Goal: Task Accomplishment & Management: Complete application form

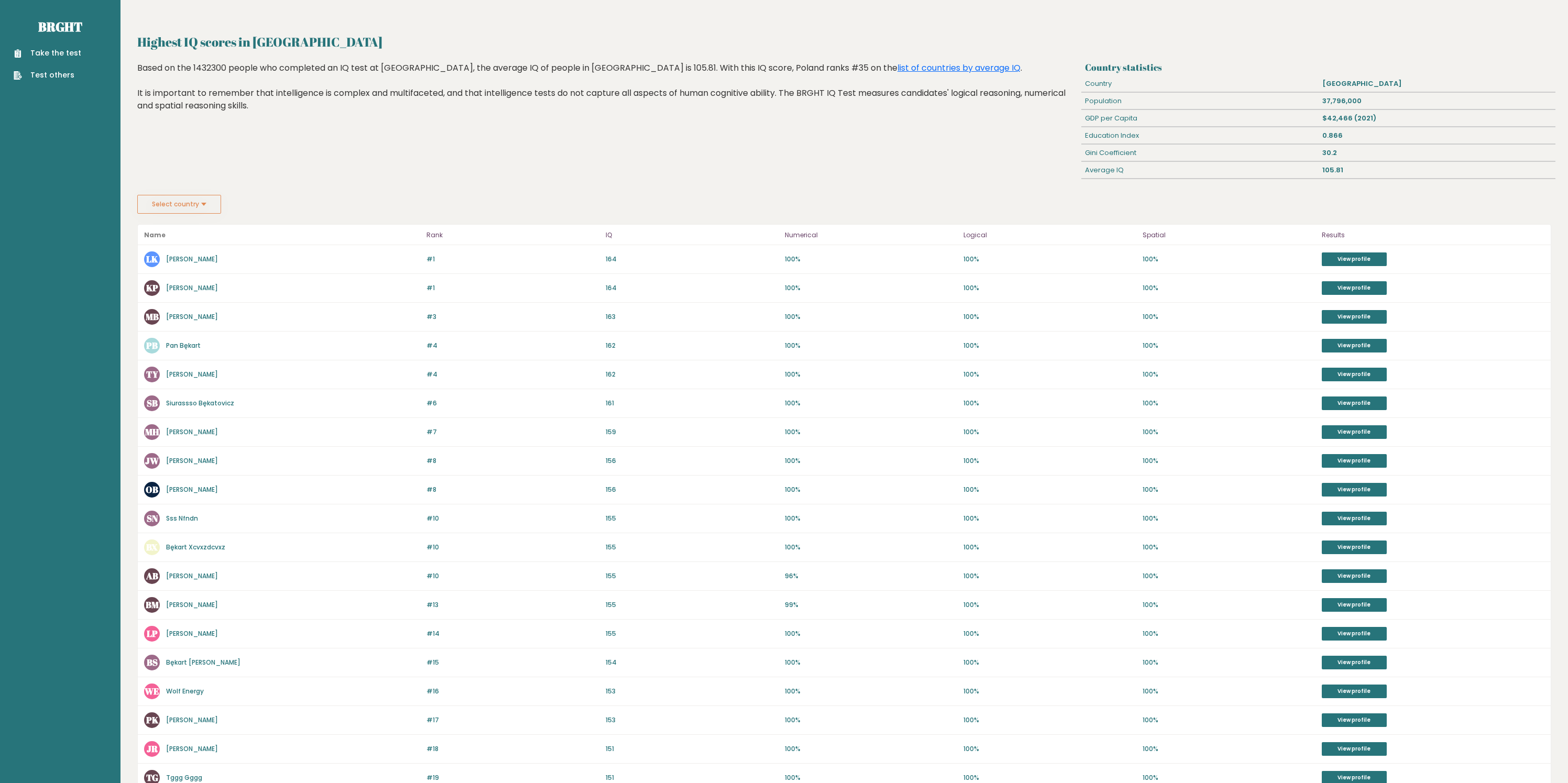
click at [39, 53] on link "Take the test" at bounding box center [47, 53] width 67 height 11
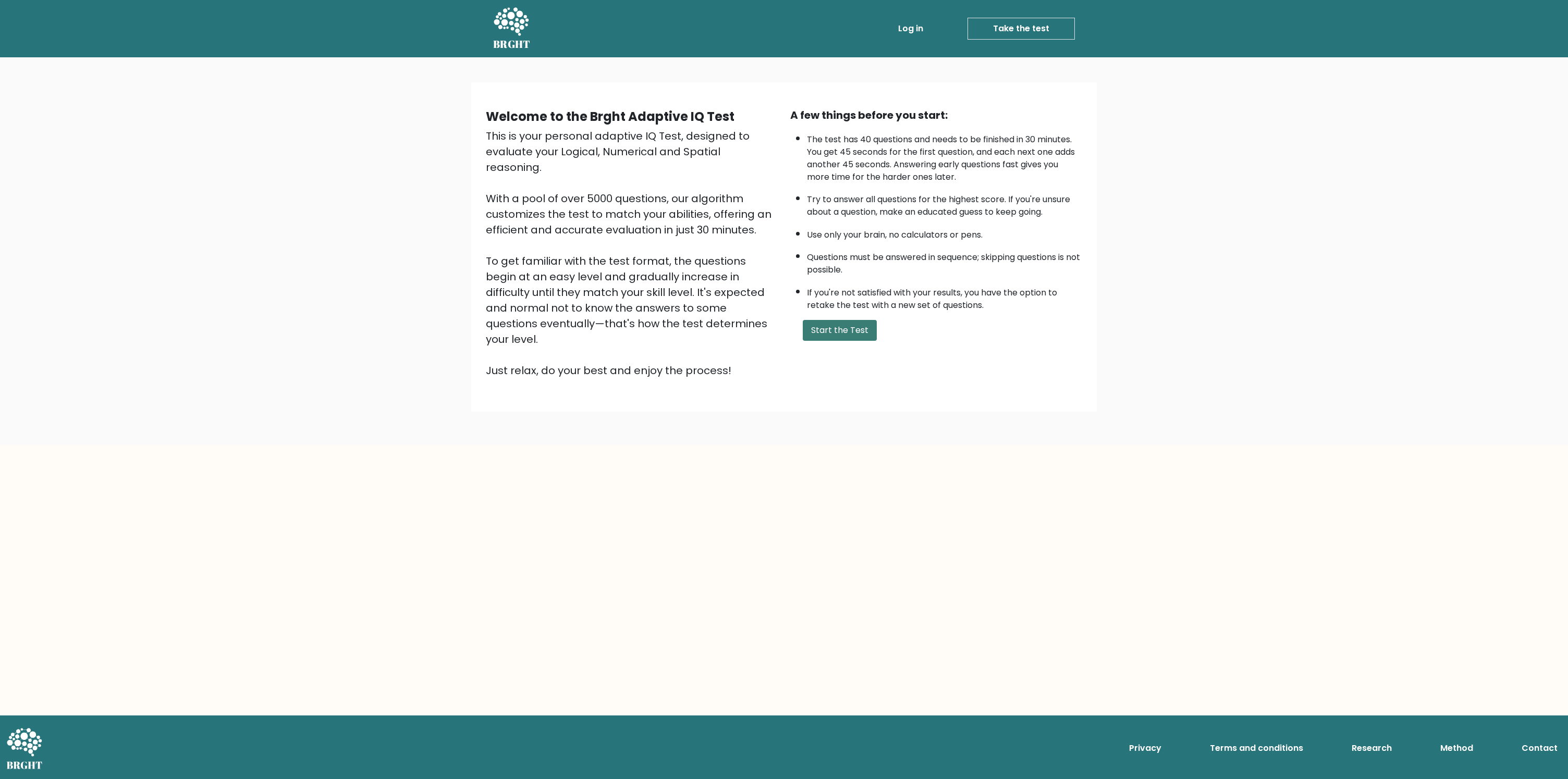
click at [841, 322] on button "Start the Test" at bounding box center [840, 330] width 74 height 21
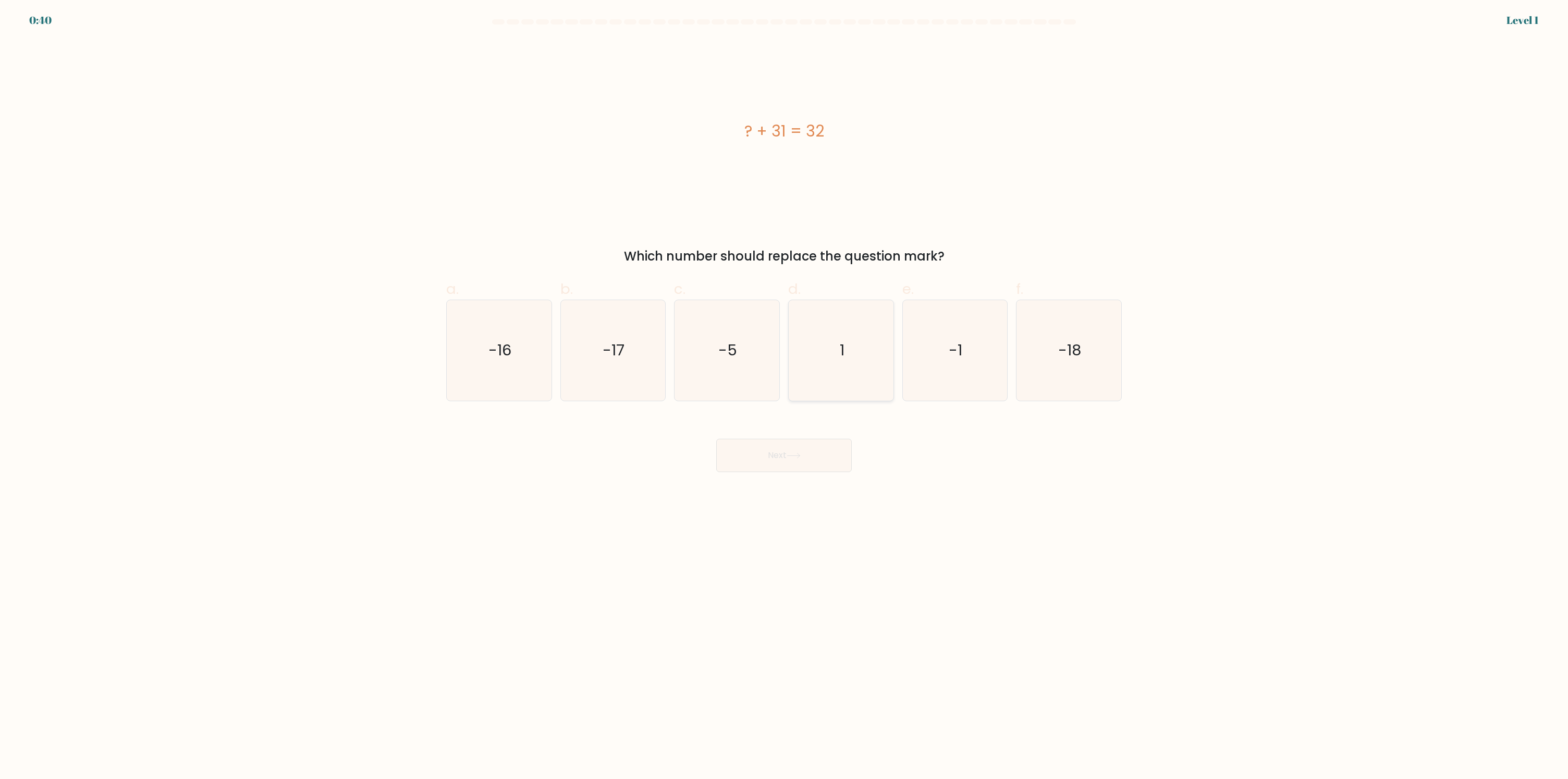
click at [821, 345] on icon "1" at bounding box center [841, 350] width 100 height 100
click at [785, 390] on input "d. 1" at bounding box center [784, 393] width 1 height 7
radio input "true"
click at [786, 447] on button "Next" at bounding box center [784, 455] width 136 height 33
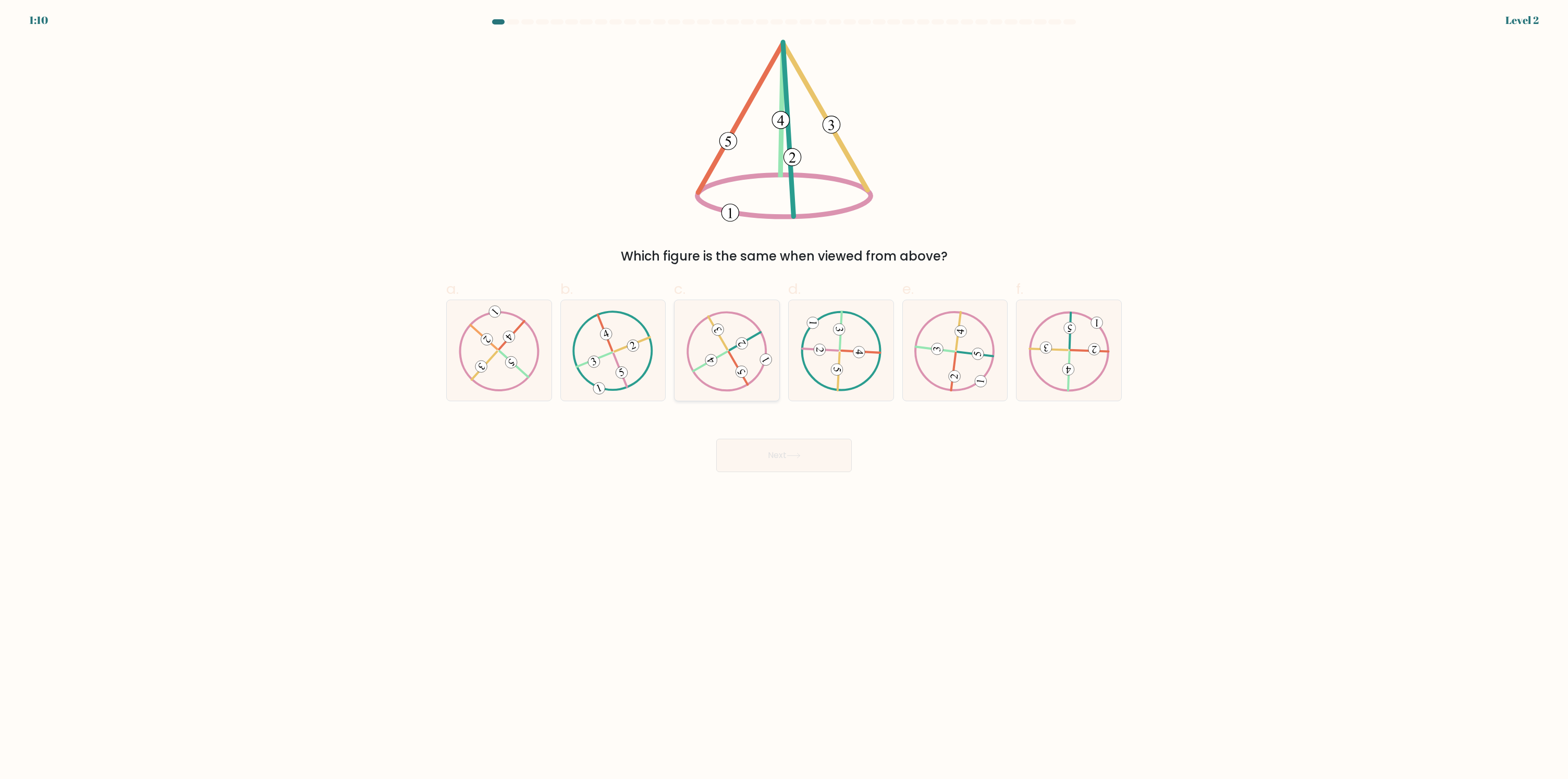
click at [732, 358] on 521 at bounding box center [738, 368] width 19 height 33
click at [784, 390] on input "c." at bounding box center [784, 393] width 1 height 7
radio input "true"
click at [752, 453] on button "Next" at bounding box center [784, 455] width 136 height 33
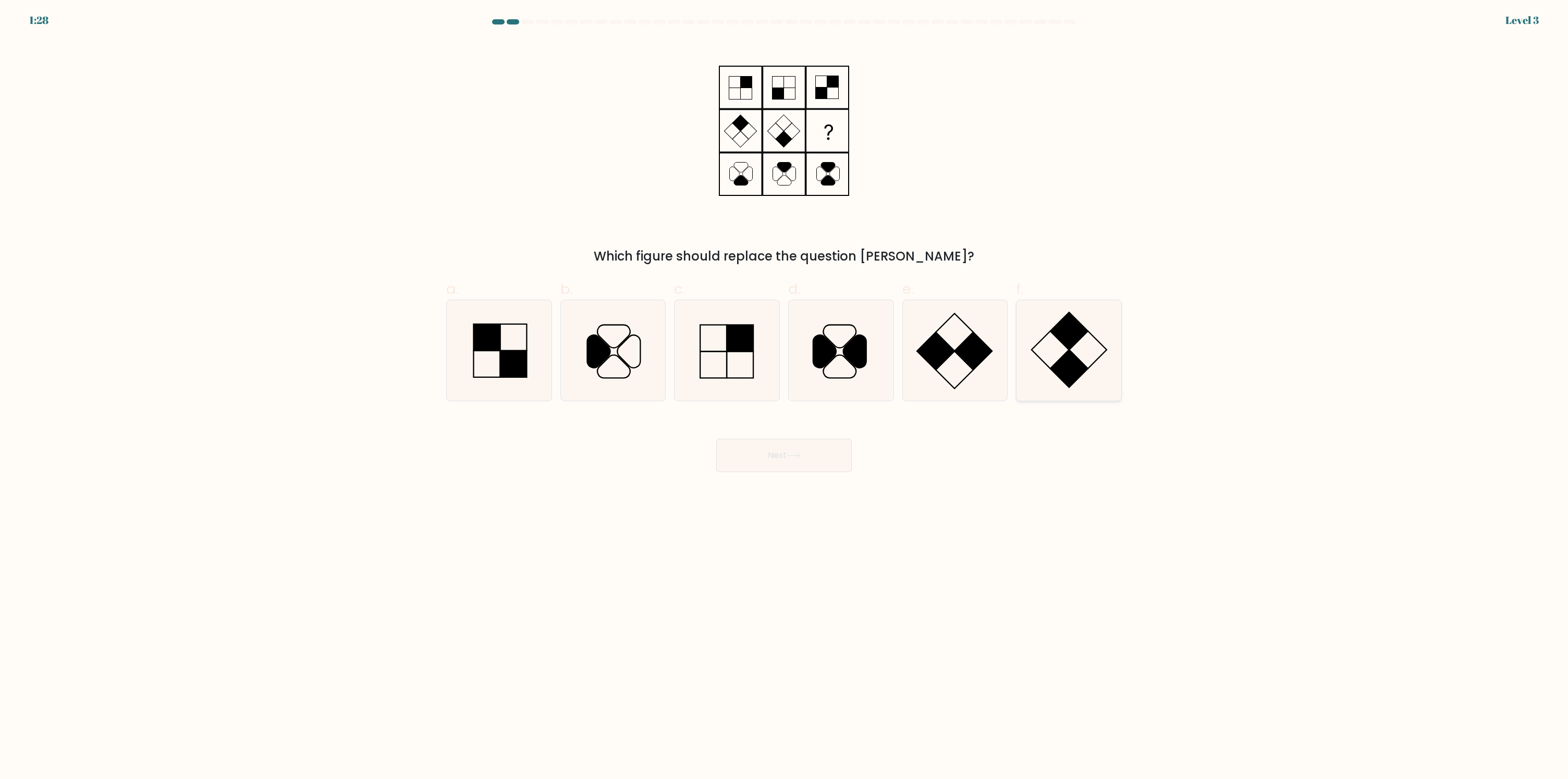
click at [1061, 348] on icon at bounding box center [1068, 350] width 100 height 100
click at [785, 390] on input "f." at bounding box center [784, 393] width 1 height 7
radio input "true"
click at [819, 452] on button "Next" at bounding box center [784, 455] width 136 height 33
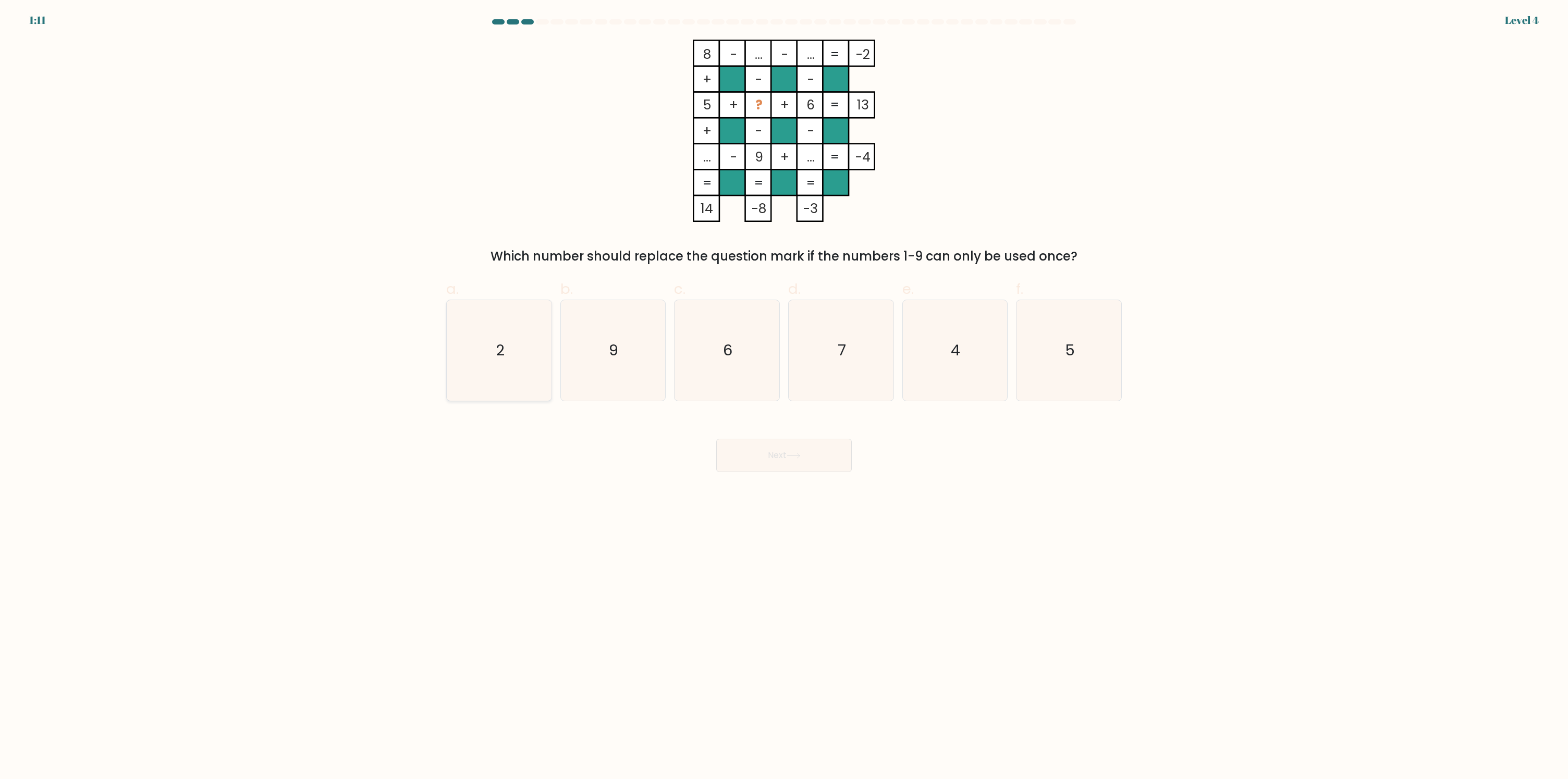
click at [521, 325] on icon "2" at bounding box center [499, 350] width 100 height 100
click at [784, 390] on input "a. 2" at bounding box center [784, 393] width 1 height 7
radio input "true"
click at [824, 455] on button "Next" at bounding box center [784, 455] width 136 height 33
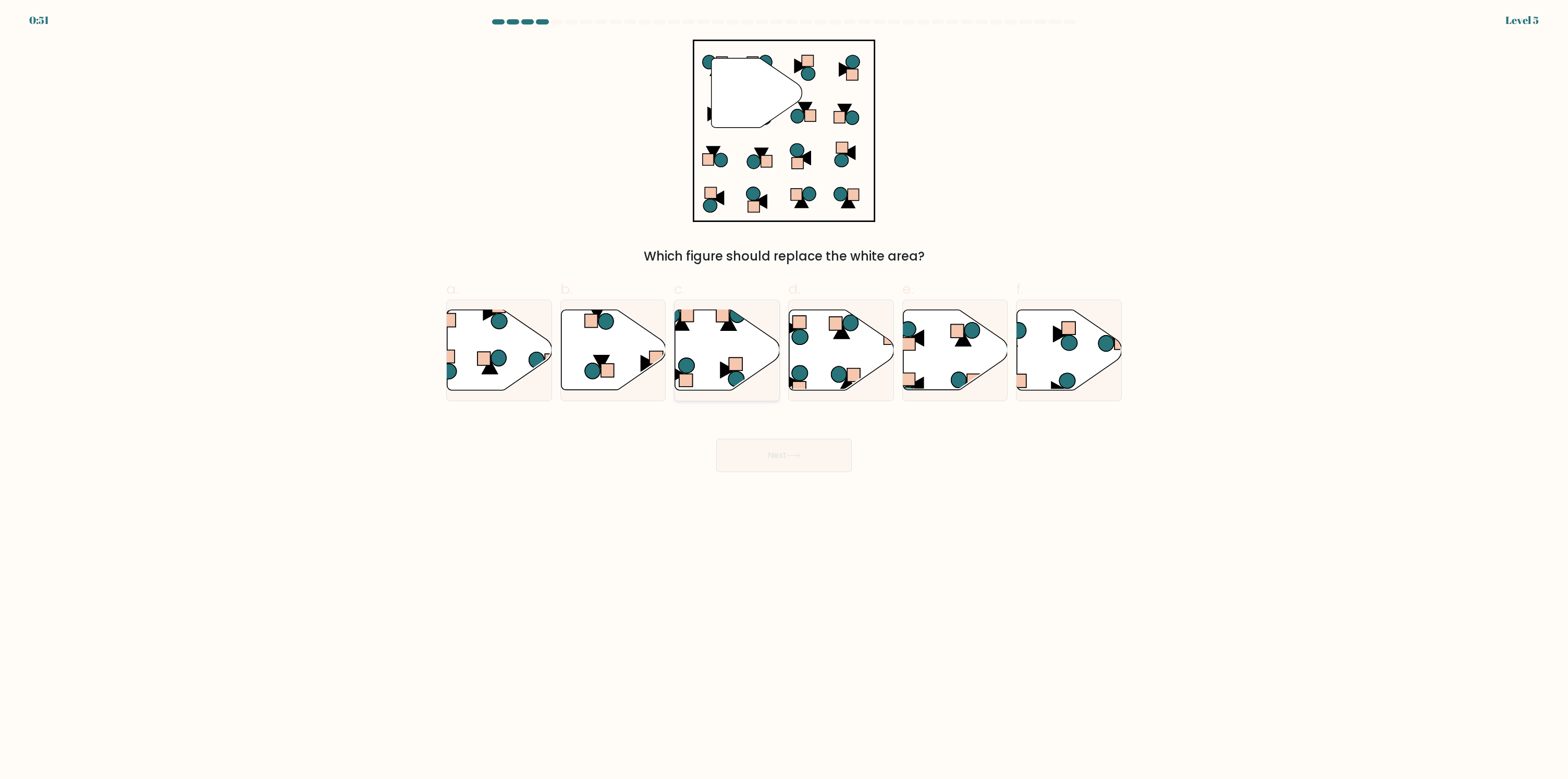
click at [710, 356] on icon at bounding box center [727, 351] width 105 height 80
click at [784, 390] on input "c." at bounding box center [784, 393] width 1 height 7
radio input "true"
click at [794, 456] on icon at bounding box center [793, 455] width 14 height 5
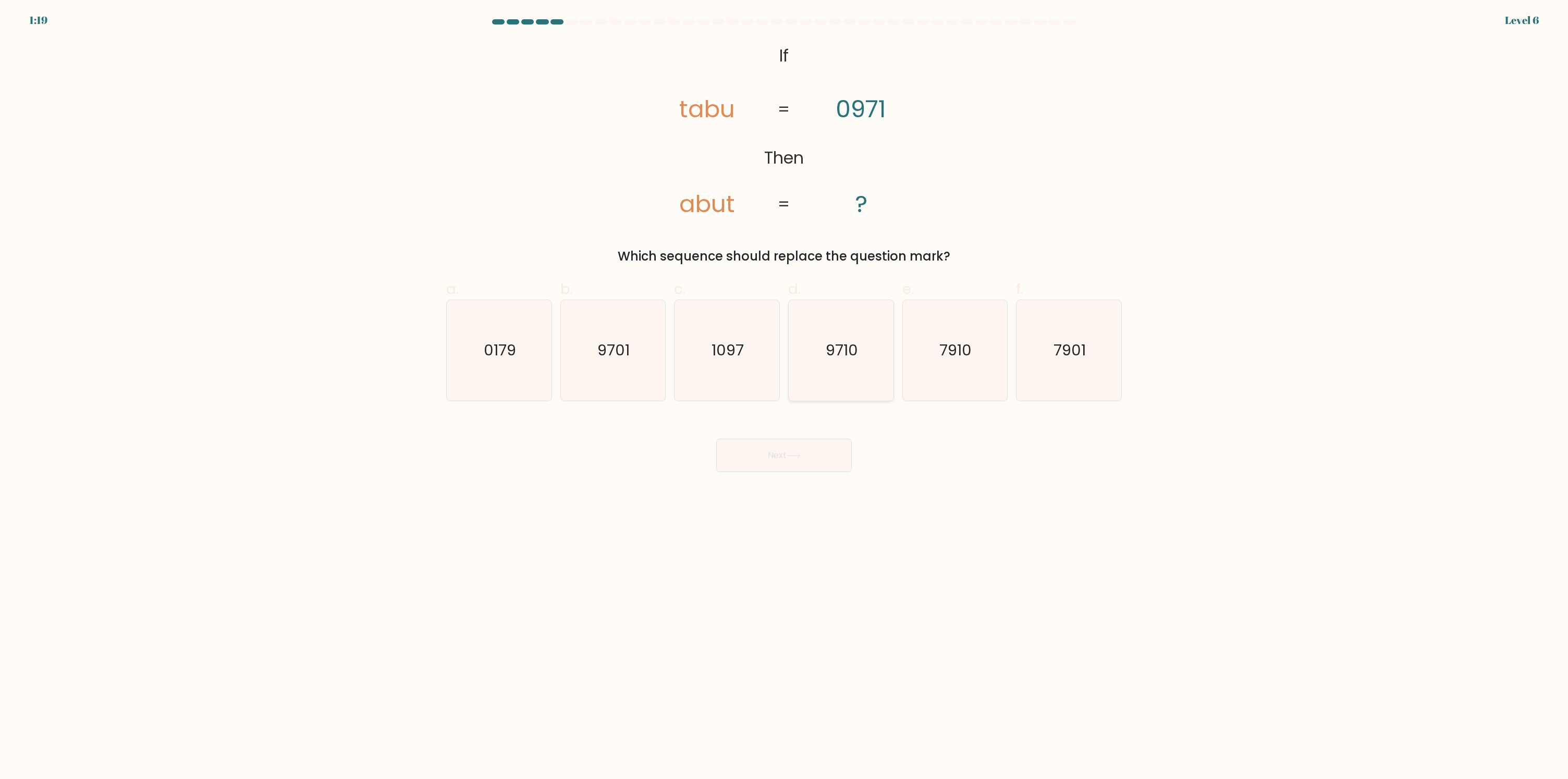
click at [844, 350] on text "9710" at bounding box center [842, 351] width 32 height 21
click at [785, 390] on input "d. 9710" at bounding box center [784, 393] width 1 height 7
radio input "true"
click at [811, 450] on button "Next" at bounding box center [784, 455] width 136 height 33
click at [934, 344] on icon "40" at bounding box center [954, 350] width 100 height 100
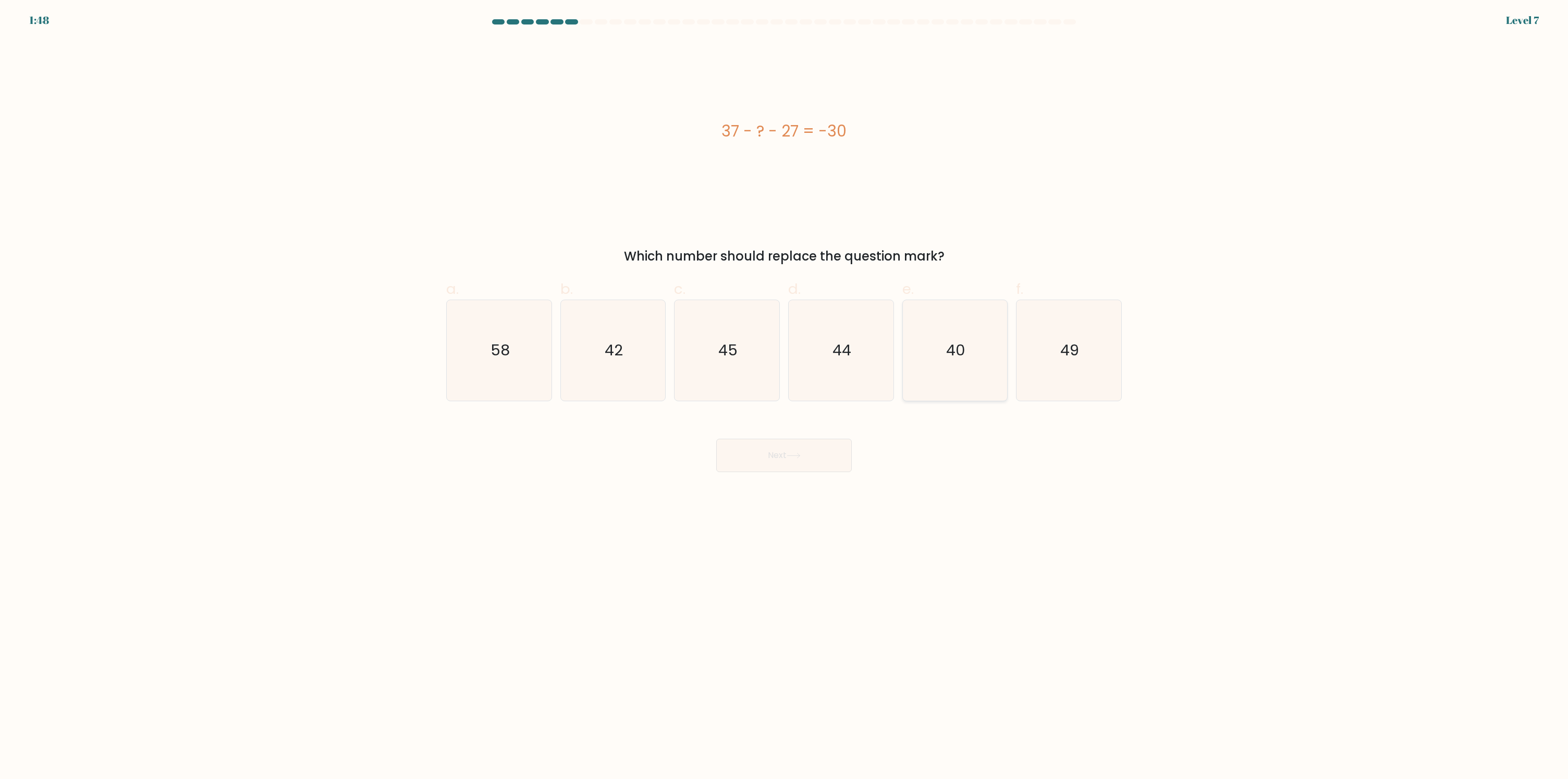
click at [785, 390] on input "e. 40" at bounding box center [784, 393] width 1 height 7
radio input "true"
click at [841, 459] on button "Next" at bounding box center [784, 455] width 136 height 33
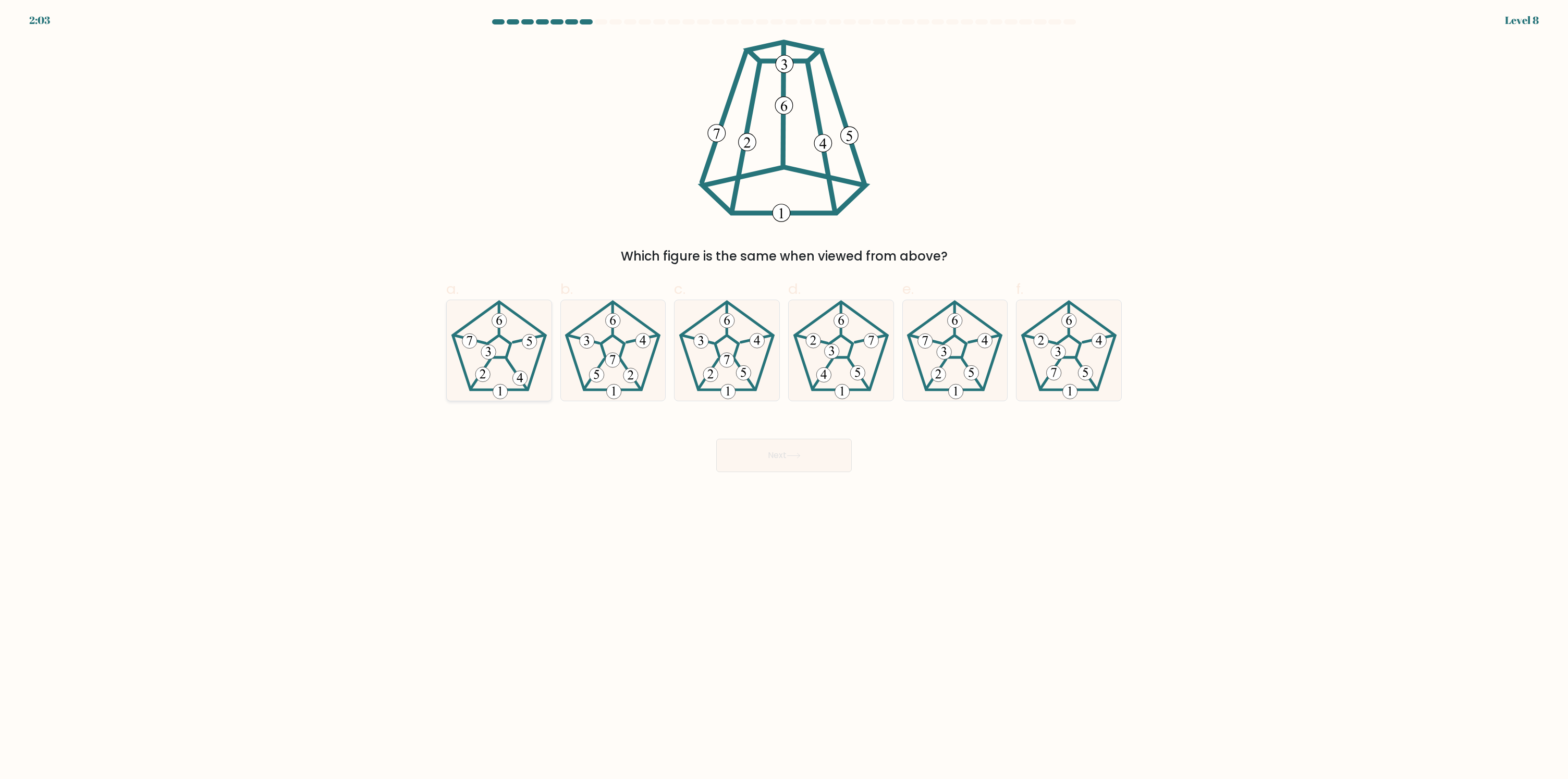
click at [519, 351] on icon at bounding box center [499, 350] width 100 height 100
click at [784, 390] on input "a." at bounding box center [784, 393] width 1 height 7
radio input "true"
click at [817, 461] on button "Next" at bounding box center [784, 455] width 136 height 33
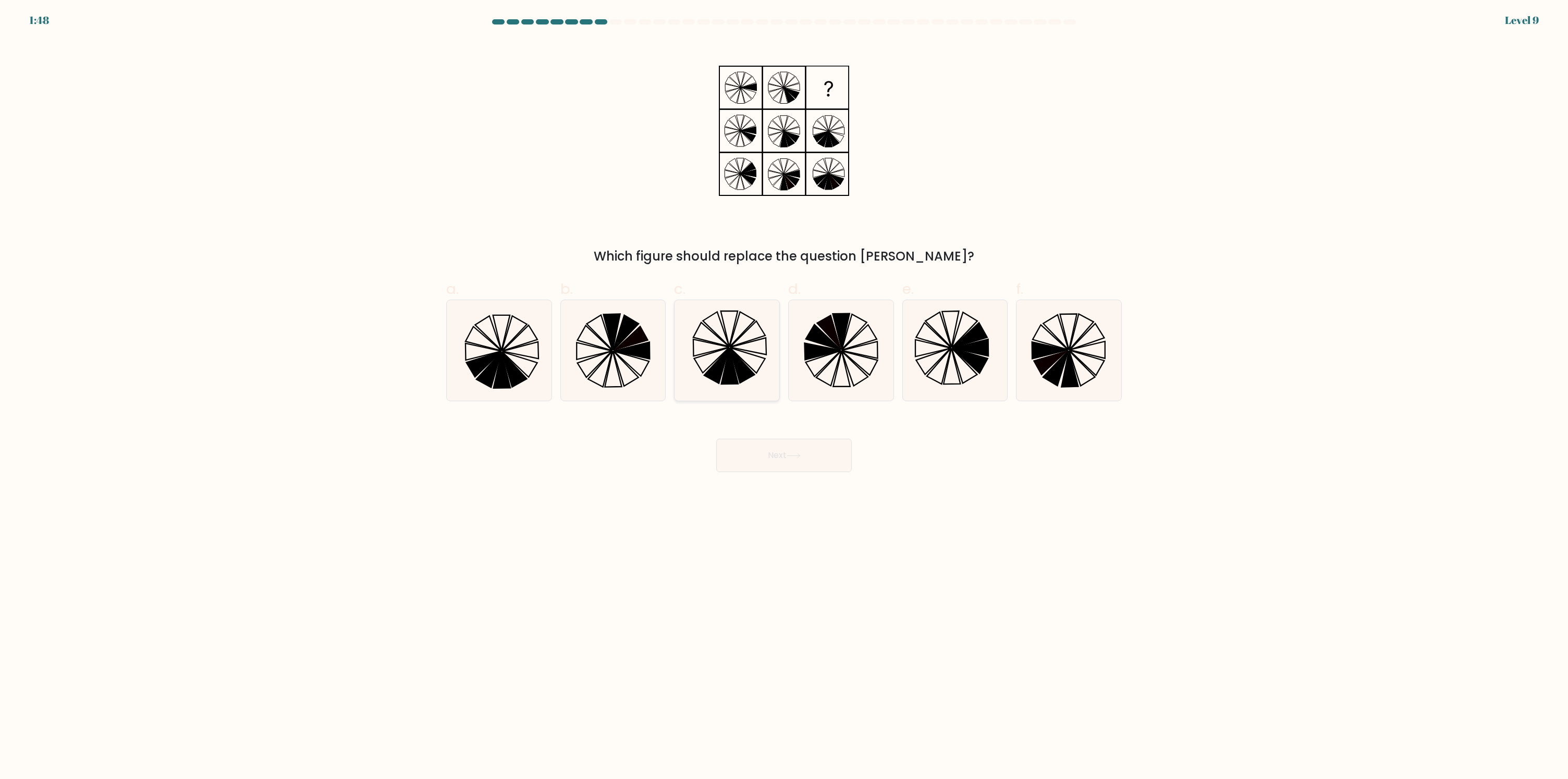
click at [731, 355] on icon at bounding box center [729, 366] width 16 height 35
click at [784, 390] on input "c." at bounding box center [784, 393] width 1 height 7
radio input "true"
click at [763, 460] on button "Next" at bounding box center [784, 455] width 136 height 33
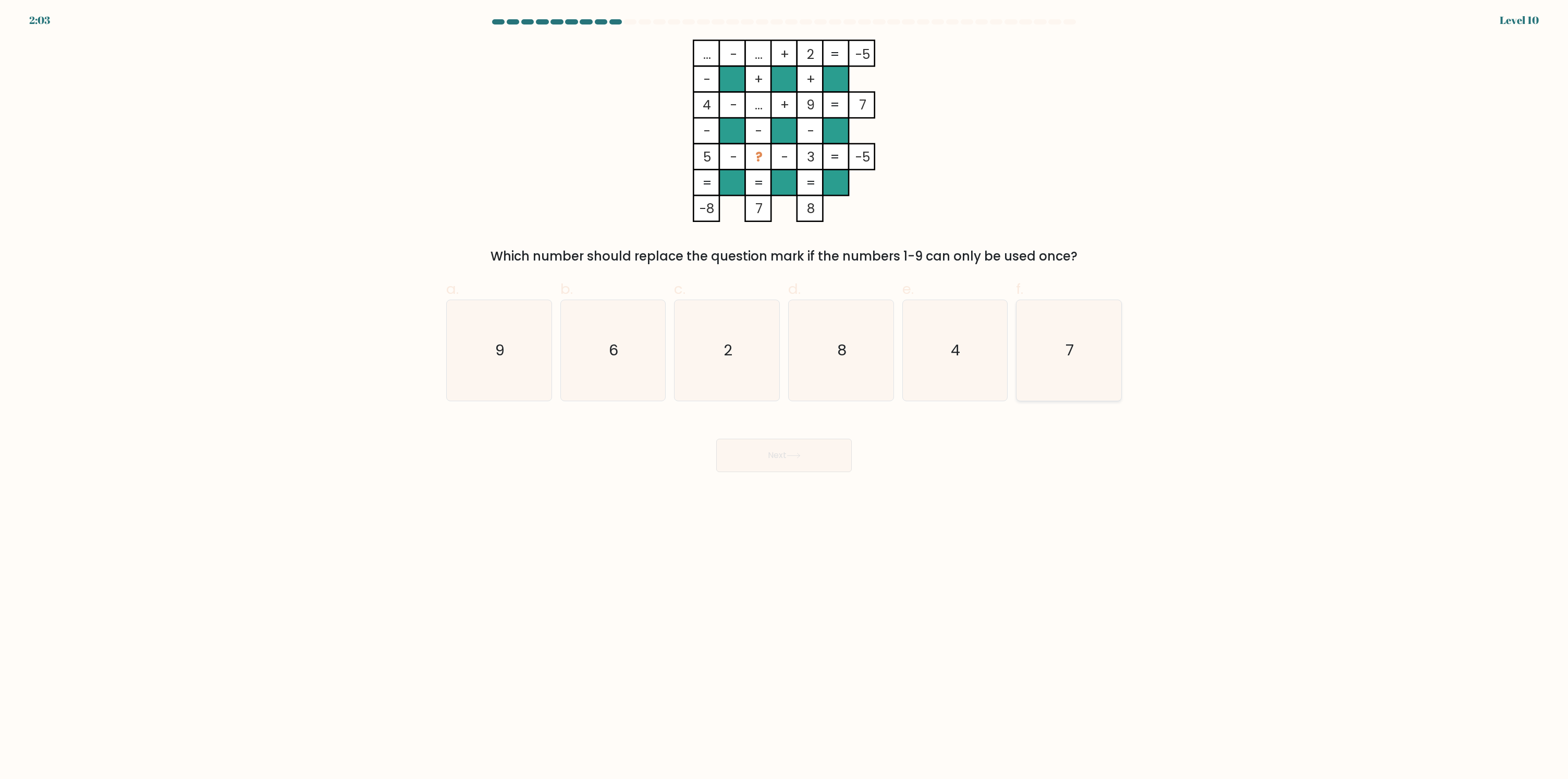
click at [1054, 344] on icon "7" at bounding box center [1068, 350] width 100 height 100
click at [785, 390] on input "f. 7" at bounding box center [784, 393] width 1 height 7
radio input "true"
click at [821, 461] on button "Next" at bounding box center [784, 455] width 136 height 33
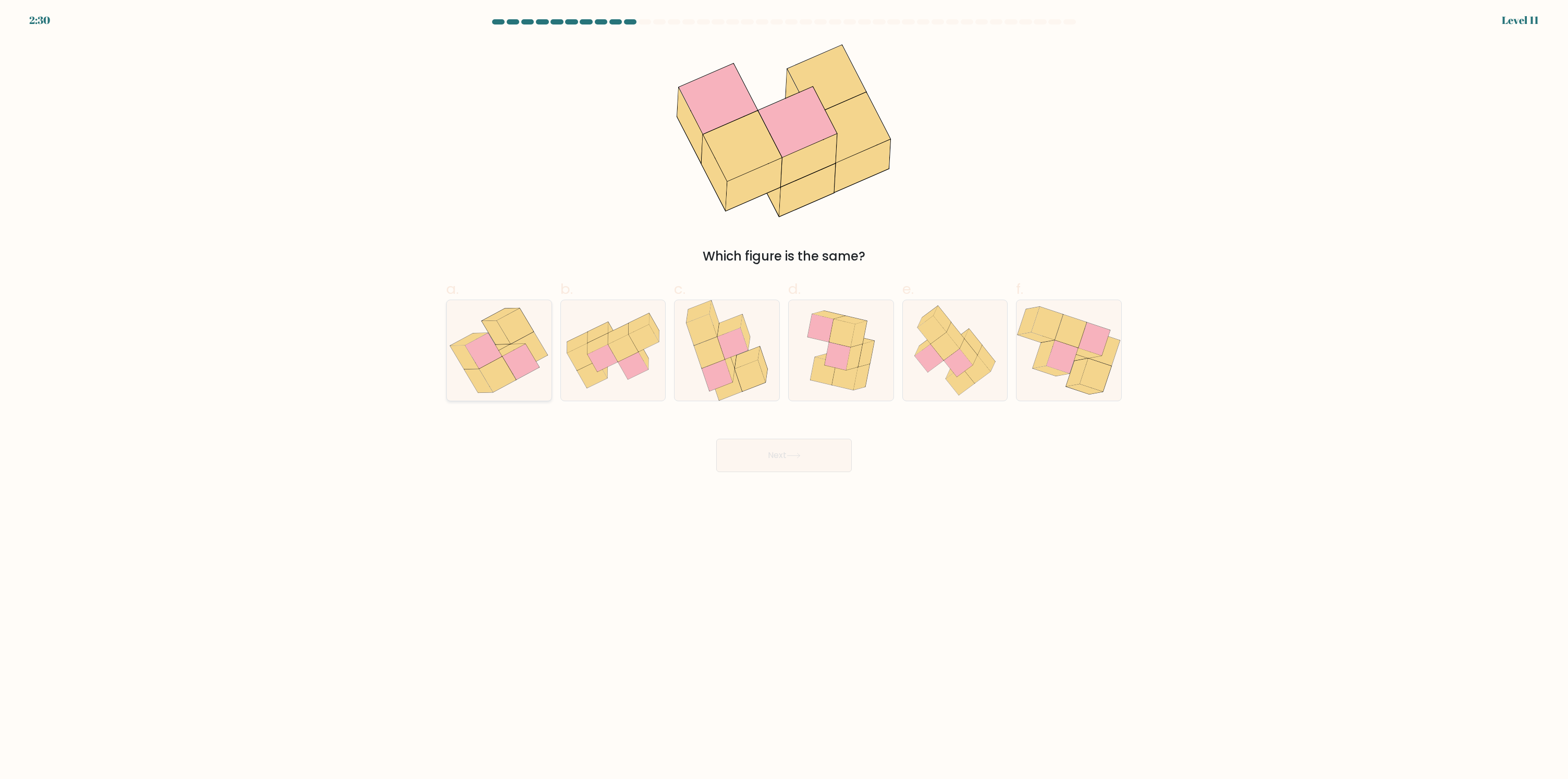
click at [492, 341] on icon at bounding box center [484, 351] width 37 height 35
click at [784, 390] on input "a." at bounding box center [784, 393] width 1 height 7
radio input "true"
click at [743, 452] on button "Next" at bounding box center [784, 455] width 136 height 33
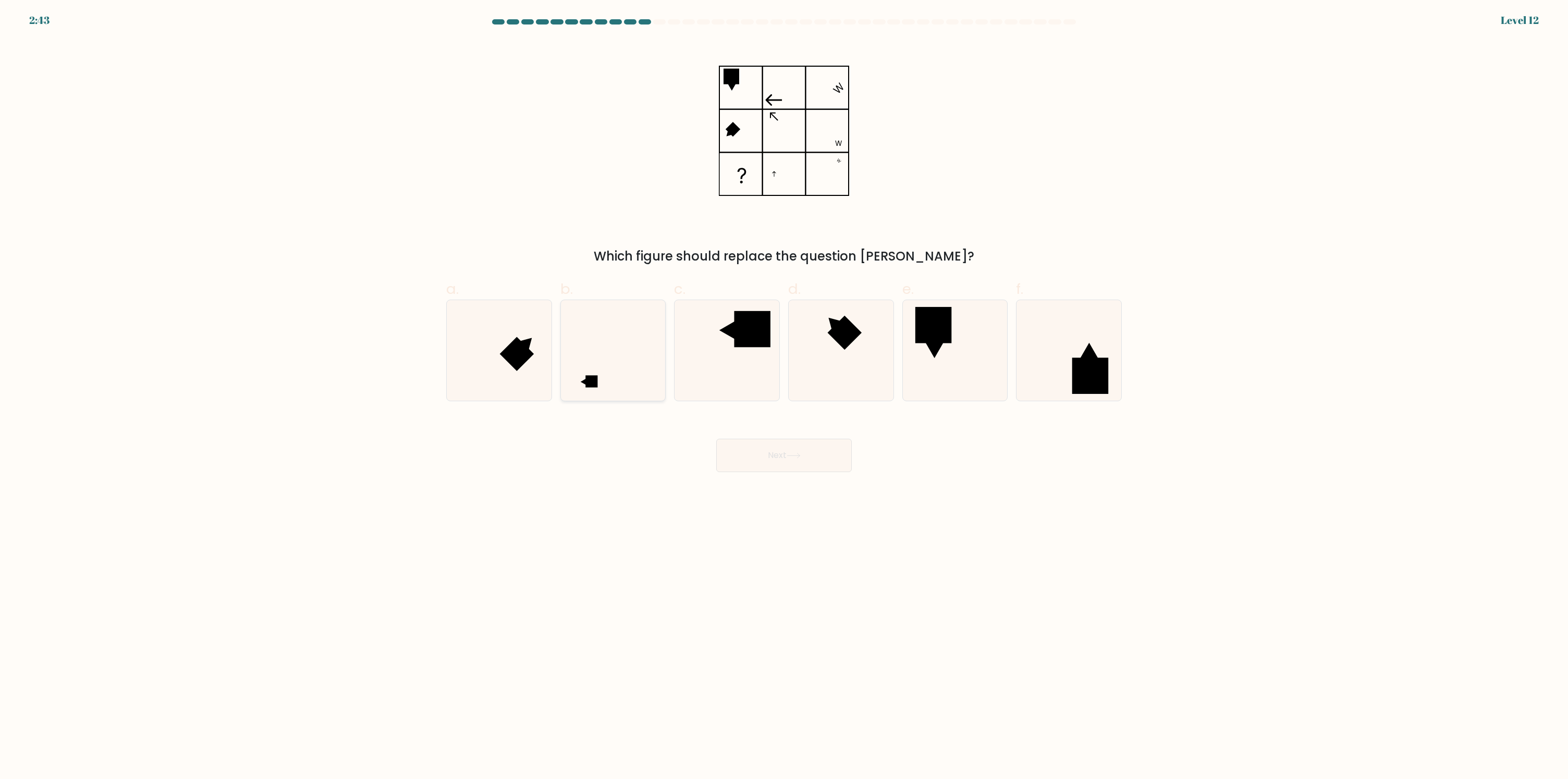
click at [613, 378] on icon at bounding box center [612, 350] width 100 height 100
click at [784, 390] on input "b." at bounding box center [784, 393] width 1 height 7
radio input "true"
click at [757, 453] on button "Next" at bounding box center [784, 455] width 136 height 33
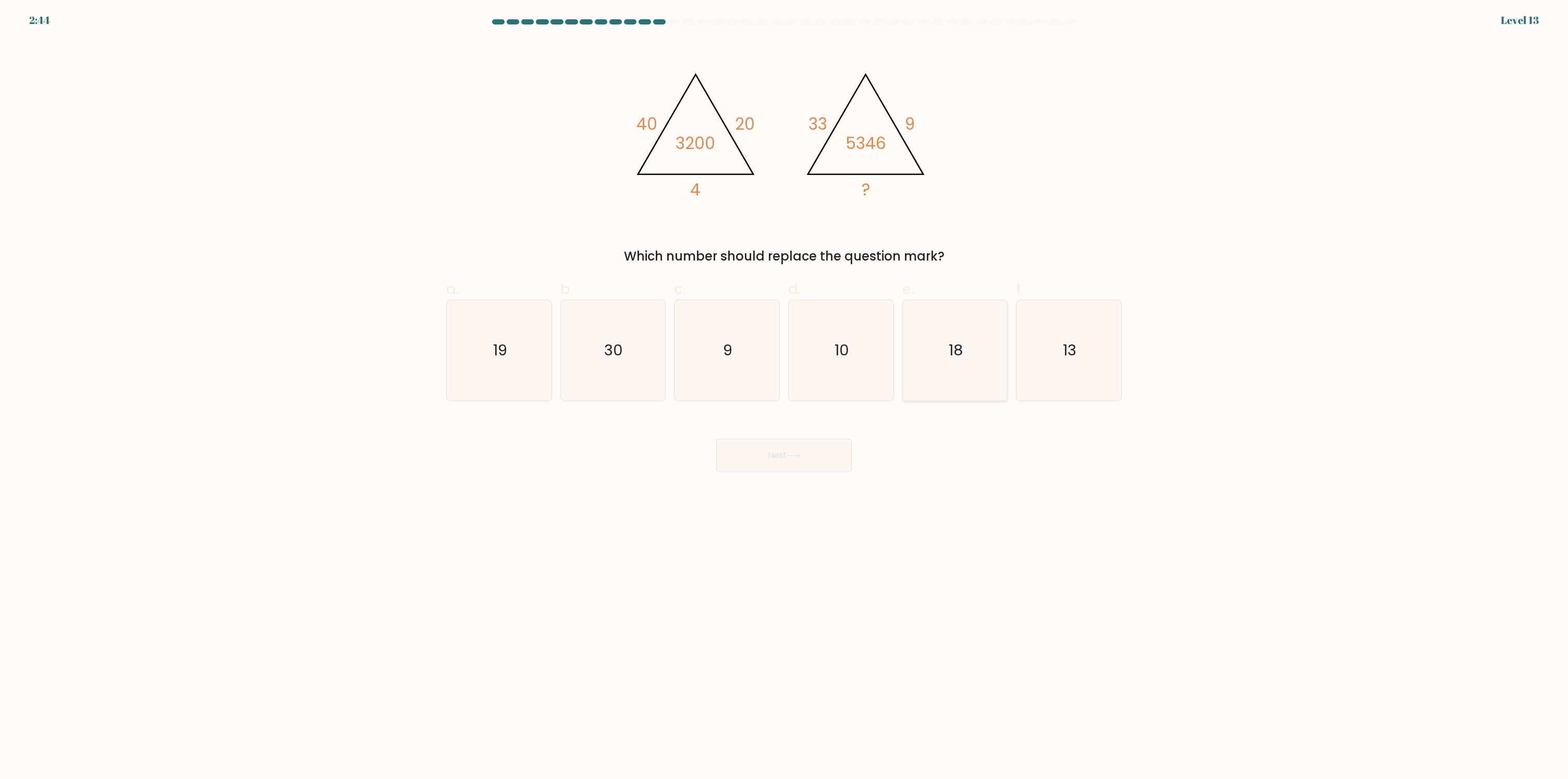
click at [930, 354] on icon "18" at bounding box center [954, 350] width 100 height 100
click at [785, 390] on input "e. 18" at bounding box center [784, 393] width 1 height 7
radio input "true"
click at [815, 453] on button "Next" at bounding box center [784, 455] width 136 height 33
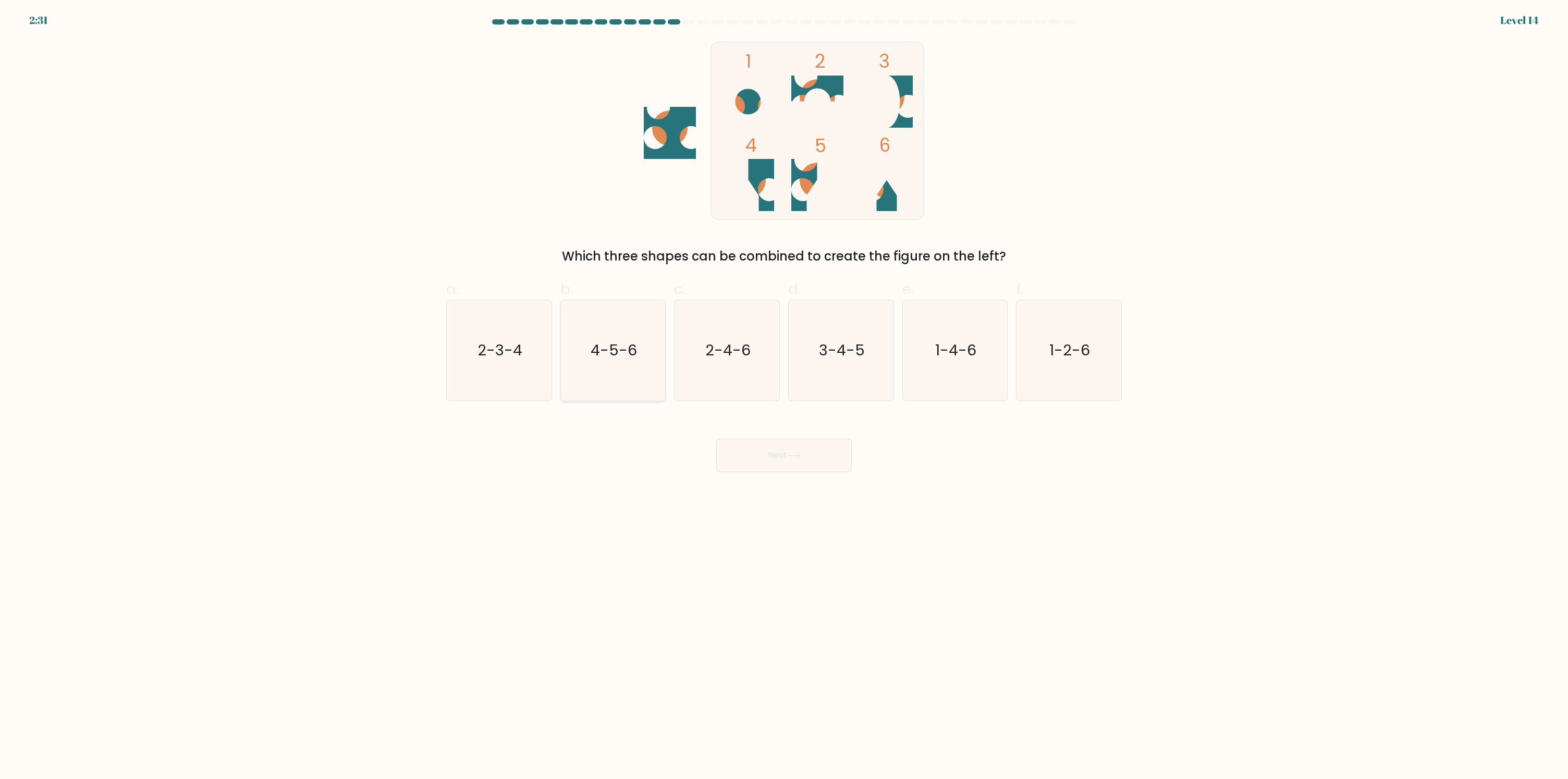
click at [597, 363] on icon "4-5-6" at bounding box center [612, 350] width 100 height 100
click at [784, 390] on input "b. 4-5-6" at bounding box center [784, 393] width 1 height 7
radio input "true"
click at [760, 461] on button "Next" at bounding box center [784, 455] width 136 height 33
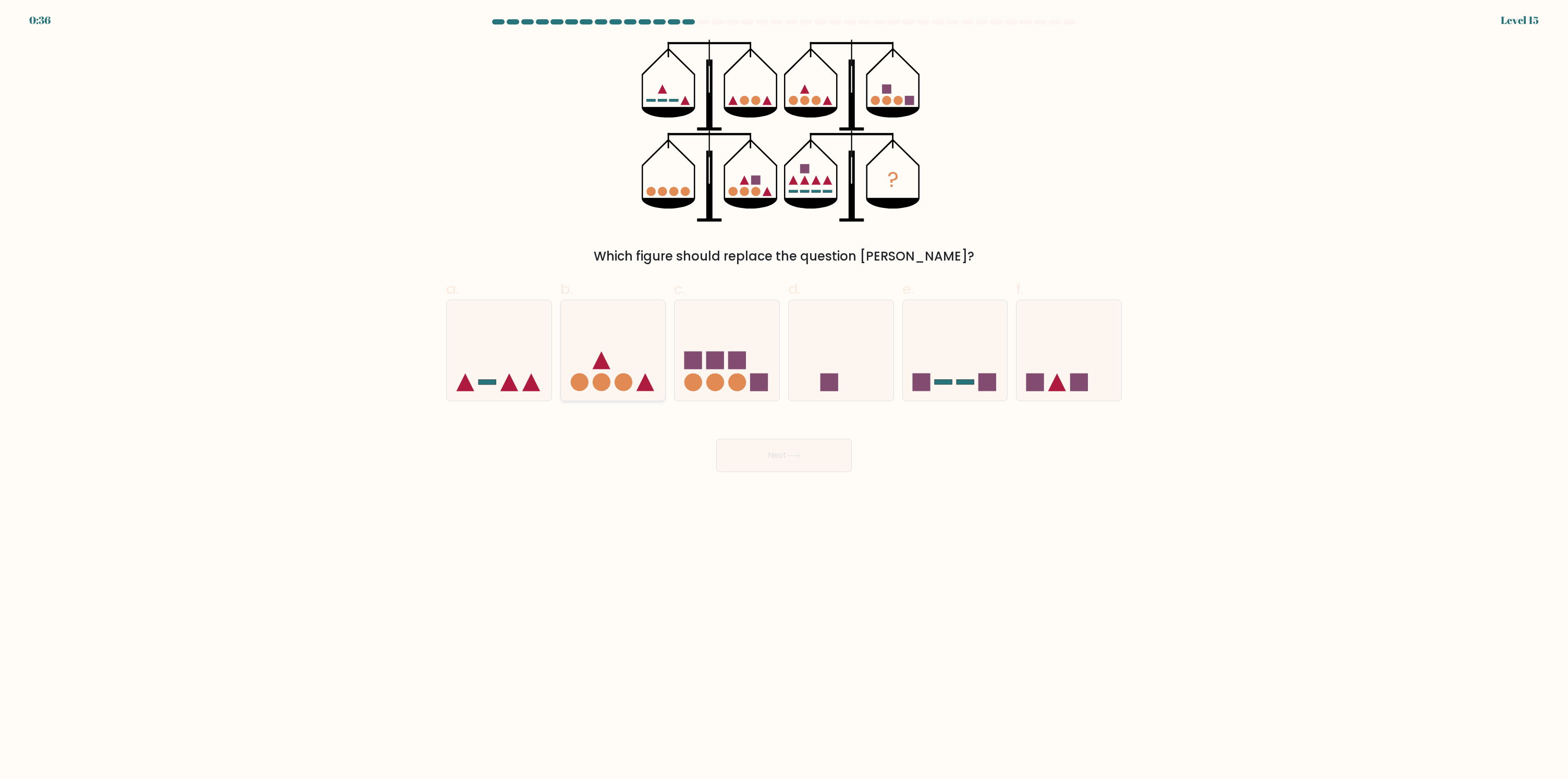
click at [624, 366] on icon at bounding box center [613, 351] width 105 height 86
click at [784, 390] on input "b." at bounding box center [784, 393] width 1 height 7
radio input "true"
click at [786, 450] on button "Next" at bounding box center [784, 455] width 136 height 33
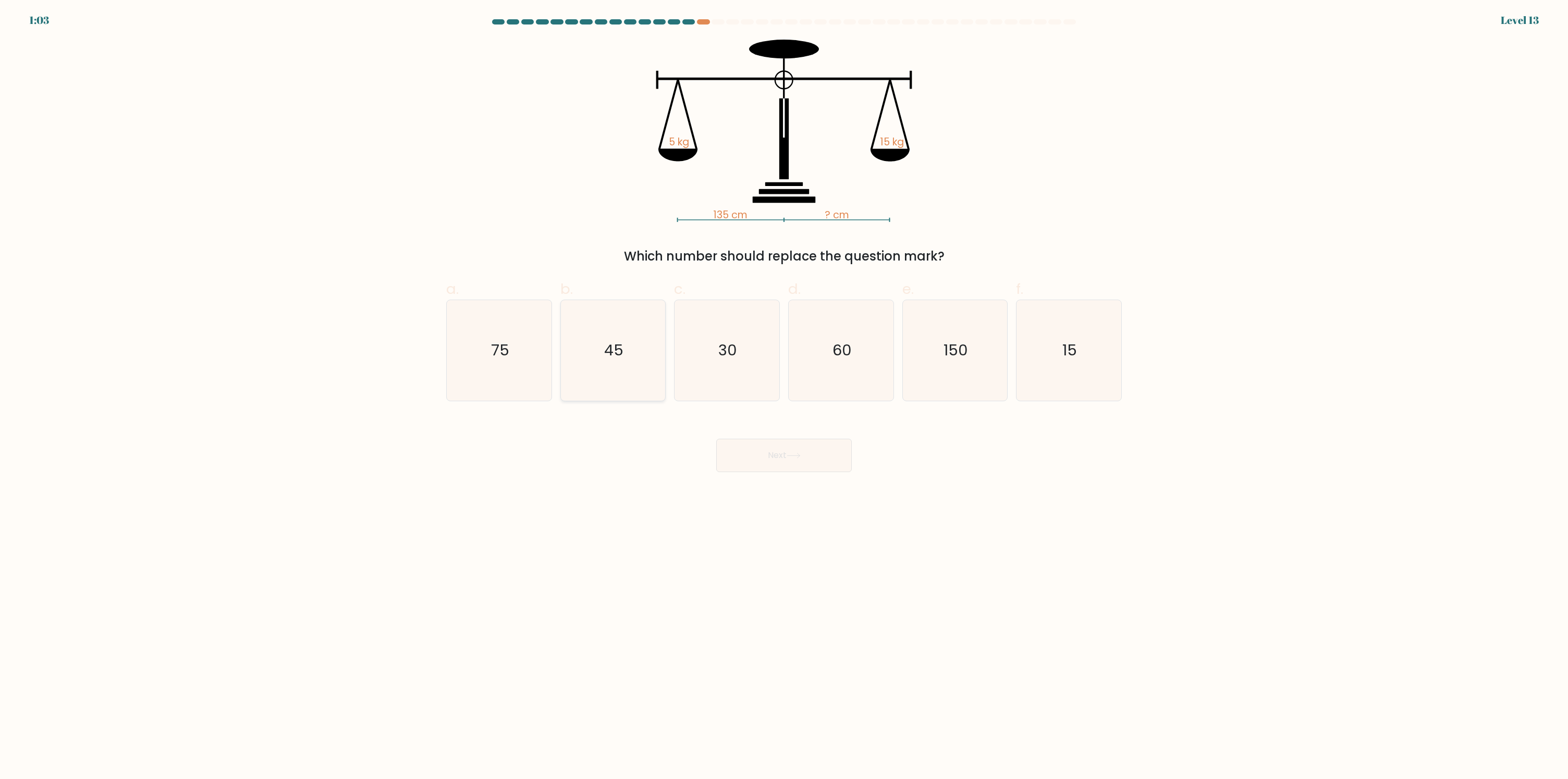
click at [603, 358] on icon "45" at bounding box center [612, 350] width 100 height 100
click at [784, 390] on input "b. 45" at bounding box center [784, 393] width 1 height 7
radio input "true"
click at [800, 458] on icon at bounding box center [793, 455] width 14 height 5
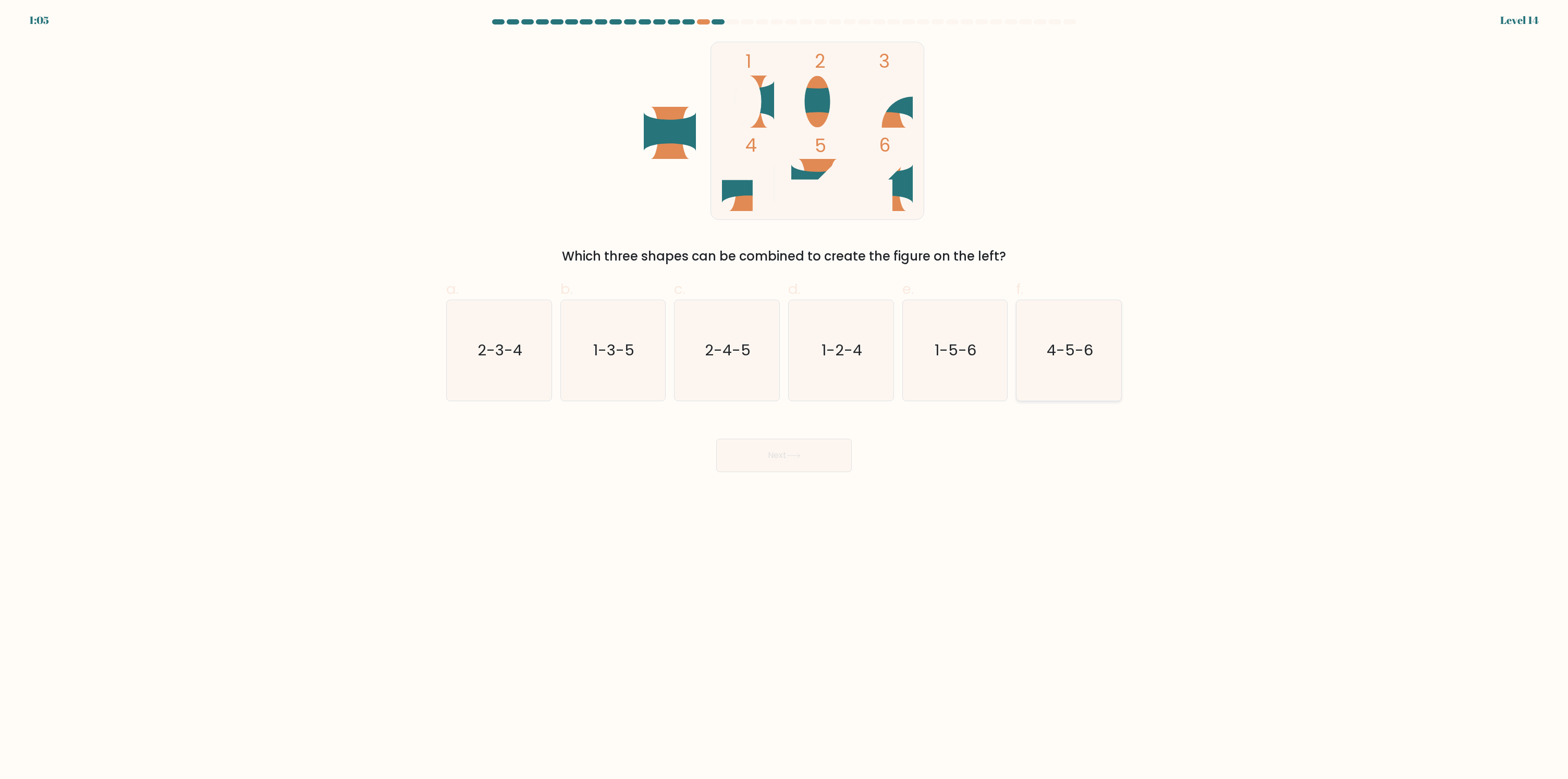
click at [1061, 358] on text "4-5-6" at bounding box center [1070, 351] width 46 height 21
click at [785, 390] on input "f. 4-5-6" at bounding box center [784, 393] width 1 height 7
radio input "true"
click at [828, 460] on button "Next" at bounding box center [784, 455] width 136 height 33
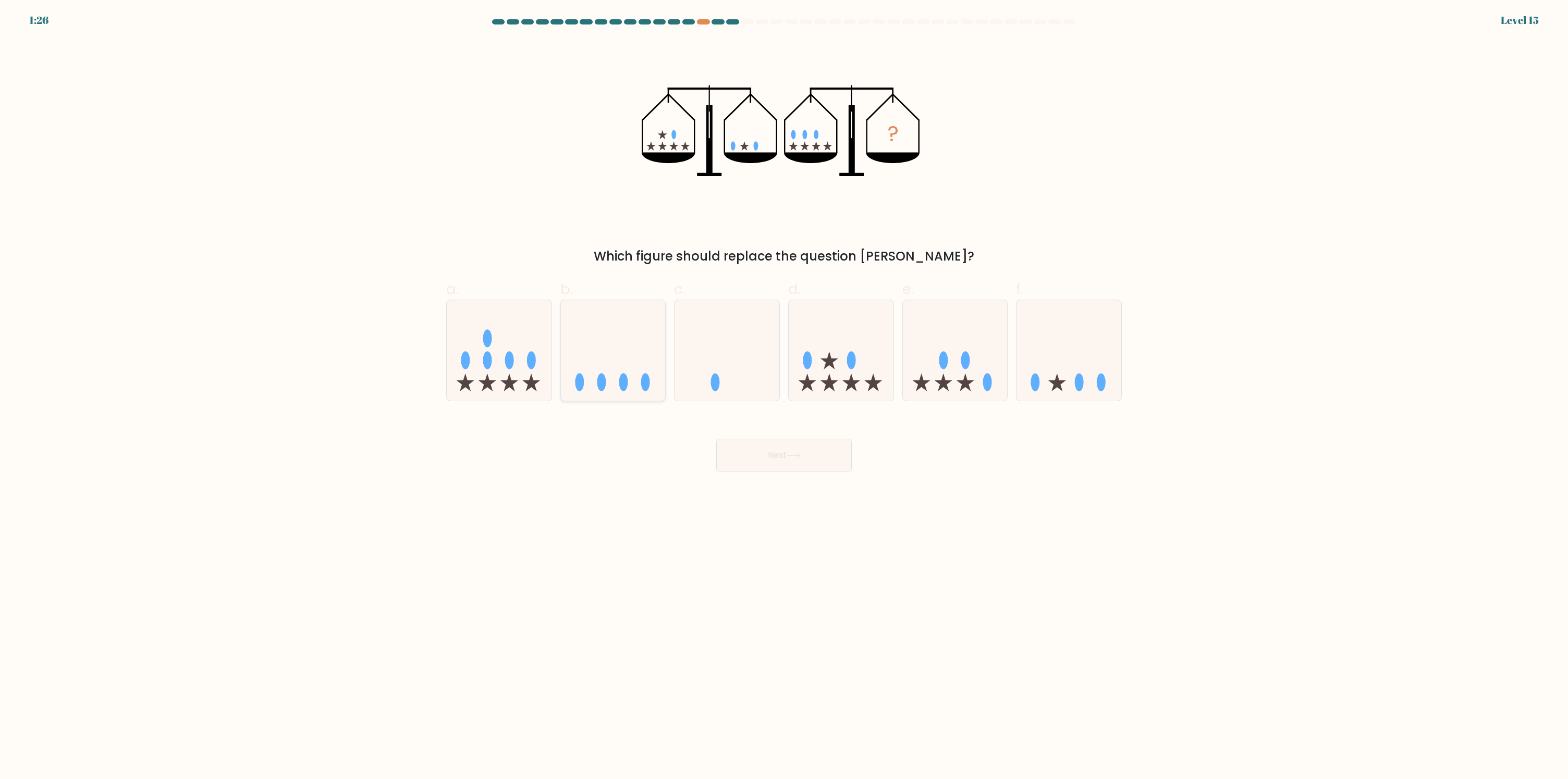
click at [613, 372] on icon at bounding box center [613, 351] width 105 height 86
click at [784, 390] on input "b." at bounding box center [784, 393] width 1 height 7
radio input "true"
click at [817, 453] on button "Next" at bounding box center [784, 455] width 136 height 33
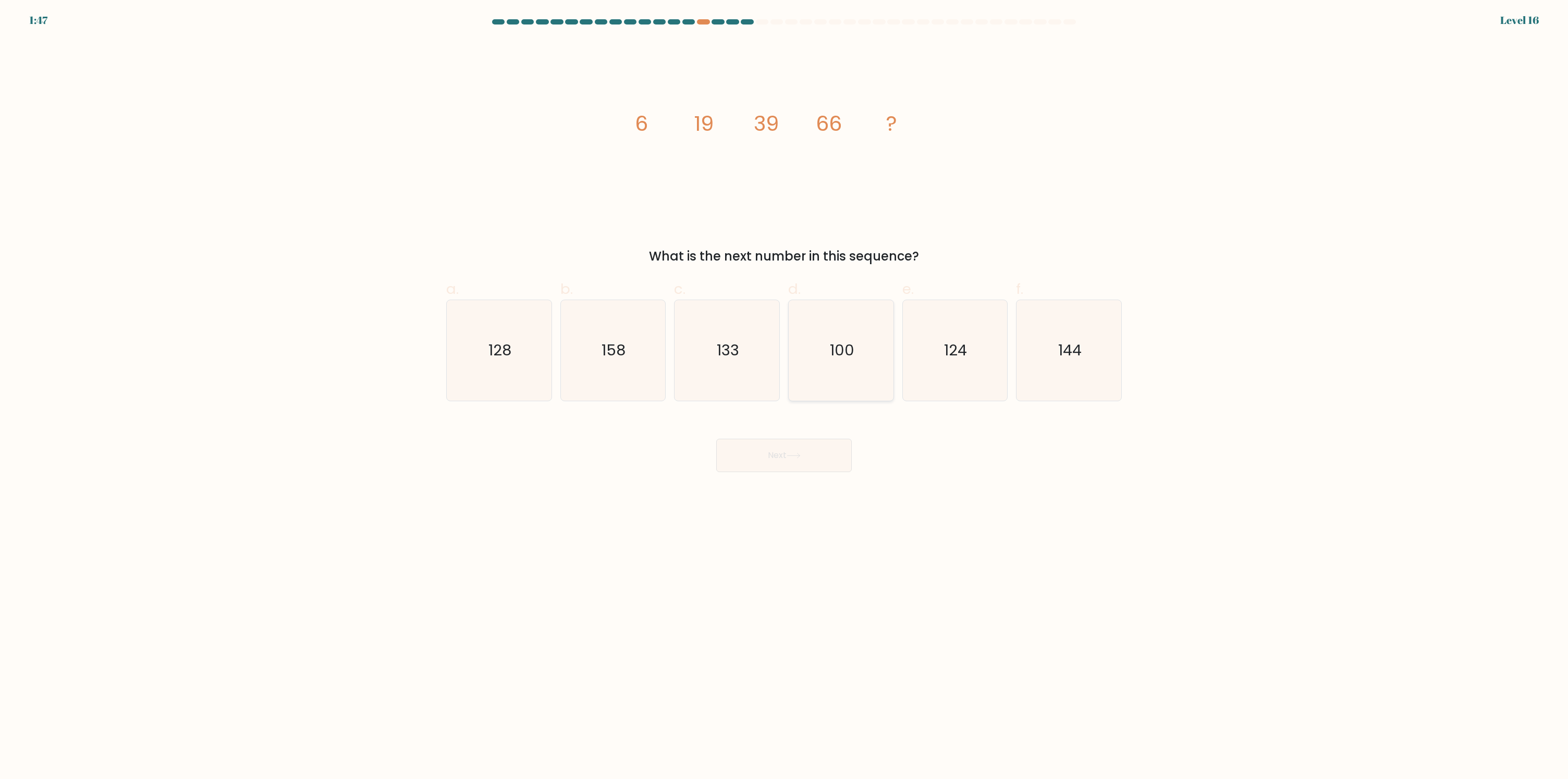
click at [841, 361] on icon "100" at bounding box center [841, 350] width 100 height 100
click at [785, 390] on input "d. 100" at bounding box center [784, 393] width 1 height 7
radio input "true"
click at [824, 450] on button "Next" at bounding box center [784, 455] width 136 height 33
